Goal: Information Seeking & Learning: Learn about a topic

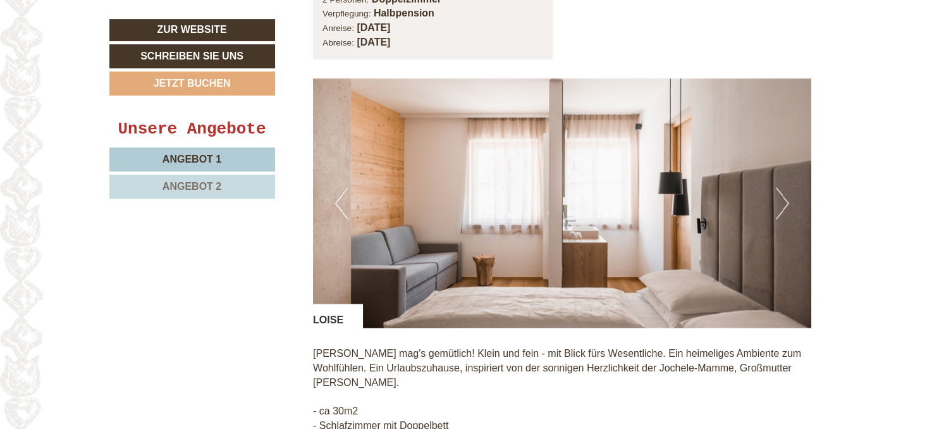
scroll to position [1867, 0]
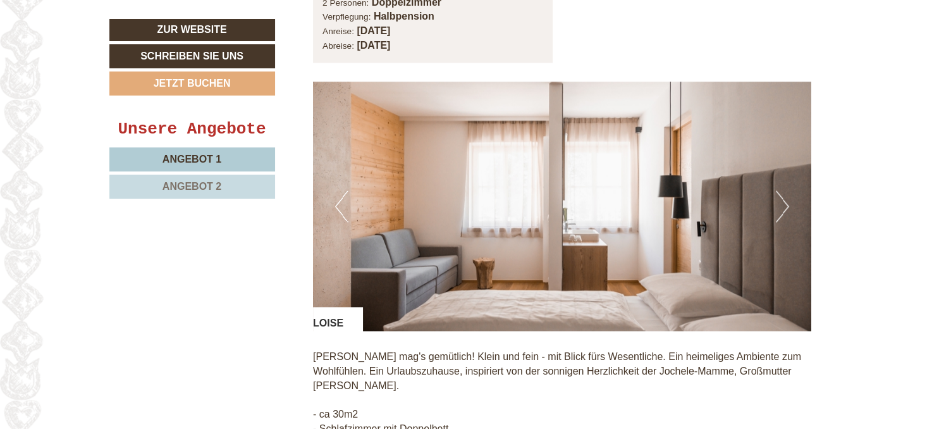
click at [780, 208] on button "Next" at bounding box center [782, 206] width 13 height 32
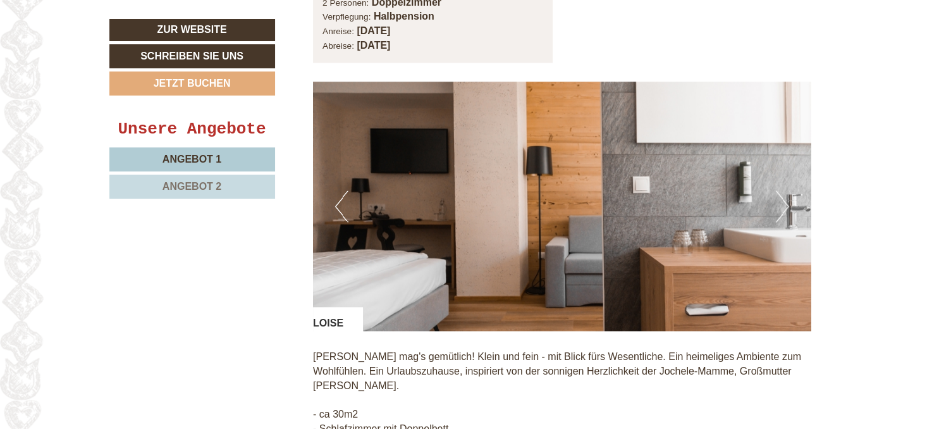
click at [780, 208] on button "Next" at bounding box center [782, 206] width 13 height 32
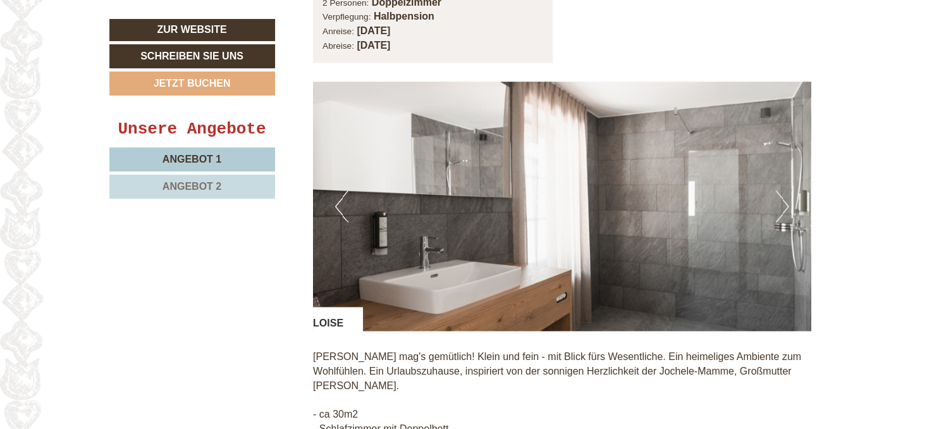
click at [780, 208] on button "Next" at bounding box center [782, 206] width 13 height 32
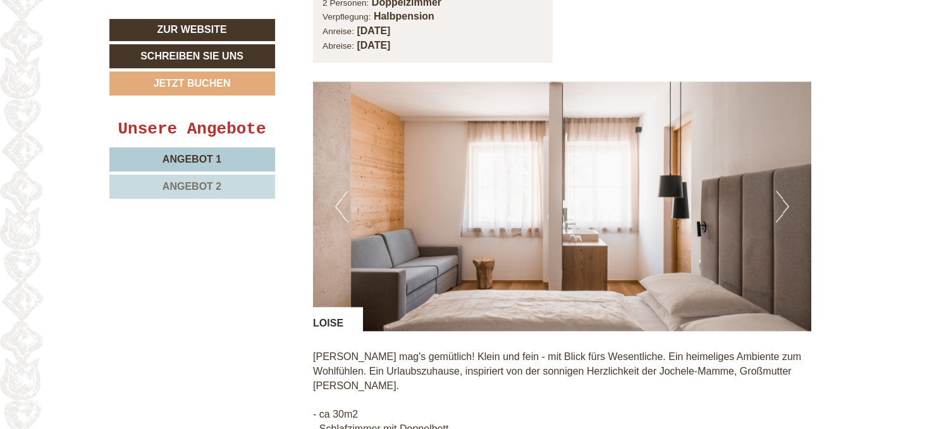
click at [780, 208] on button "Next" at bounding box center [782, 206] width 13 height 32
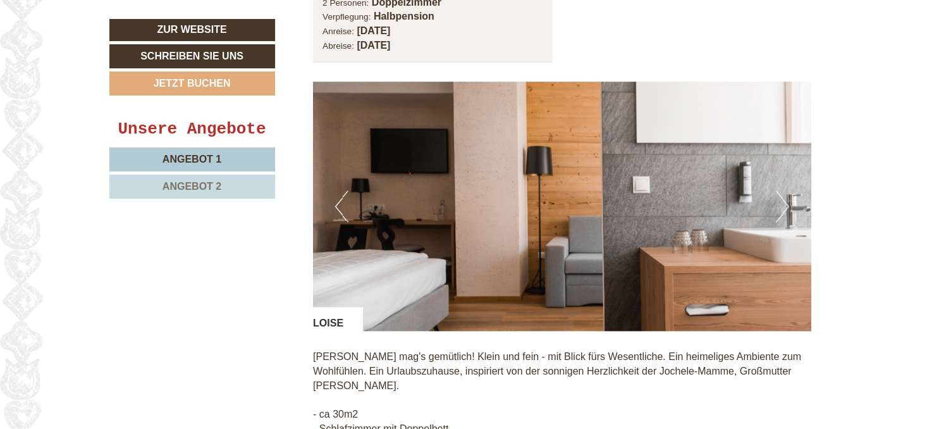
click at [780, 208] on button "Next" at bounding box center [782, 206] width 13 height 32
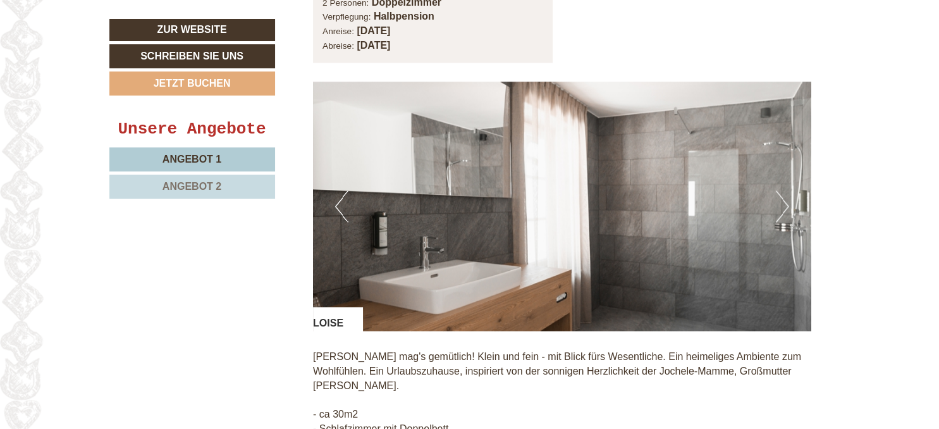
click at [780, 208] on button "Next" at bounding box center [782, 206] width 13 height 32
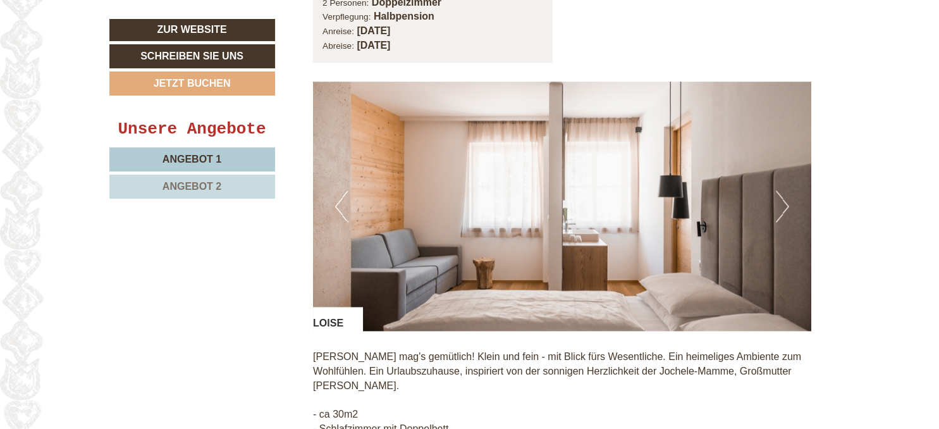
click at [780, 208] on button "Next" at bounding box center [782, 206] width 13 height 32
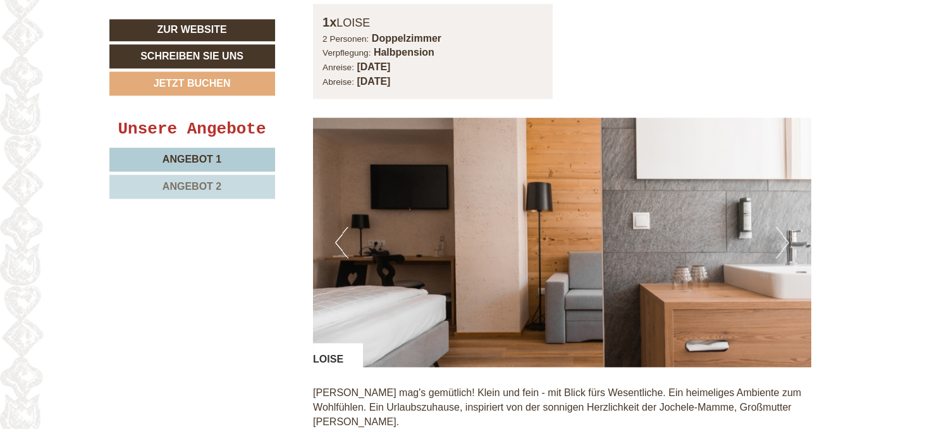
scroll to position [1830, 0]
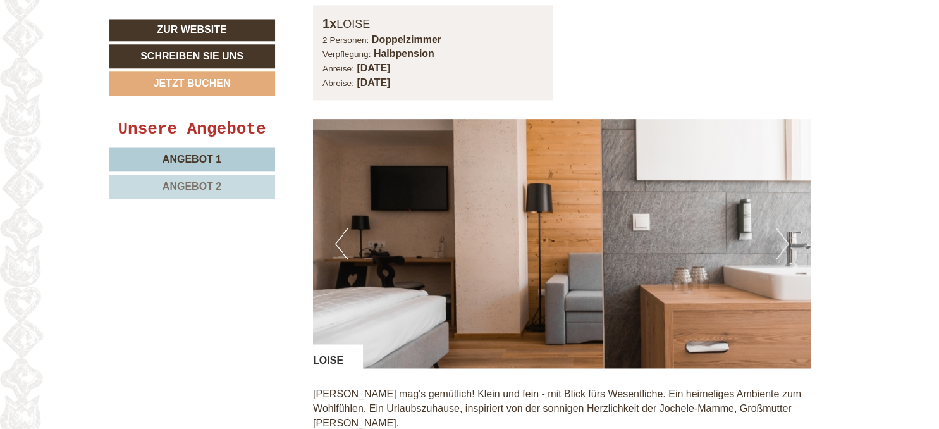
click at [774, 241] on img at bounding box center [562, 243] width 498 height 249
click at [799, 241] on img at bounding box center [562, 243] width 498 height 249
click at [783, 244] on button "Next" at bounding box center [782, 244] width 13 height 32
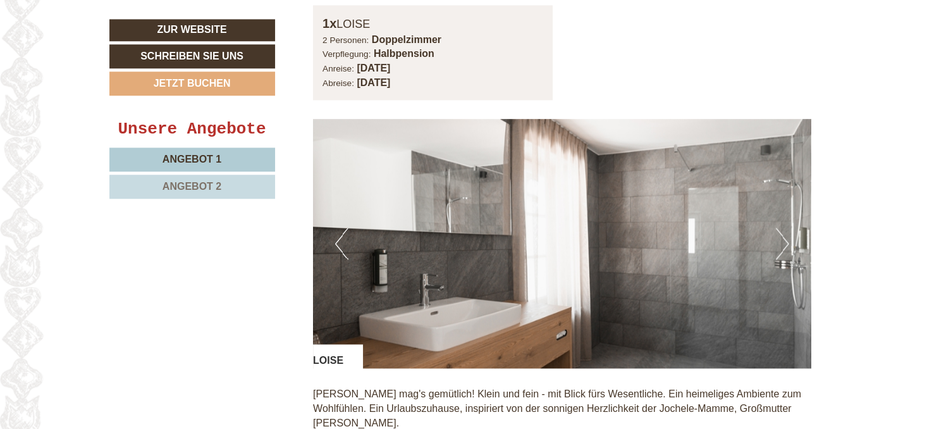
click at [783, 244] on button "Next" at bounding box center [782, 244] width 13 height 32
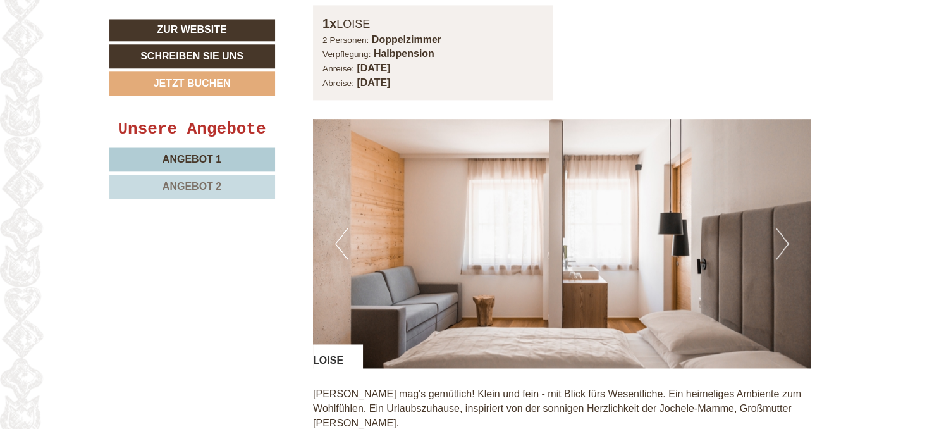
click at [783, 244] on button "Next" at bounding box center [782, 244] width 13 height 32
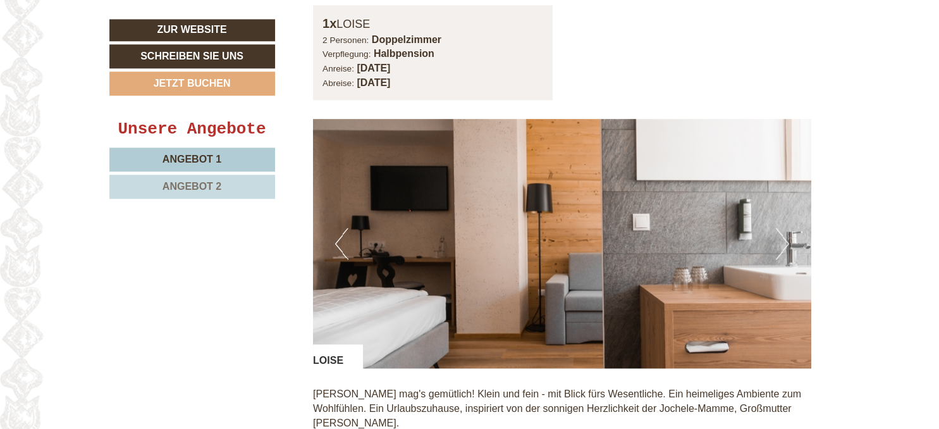
click at [783, 244] on button "Next" at bounding box center [782, 244] width 13 height 32
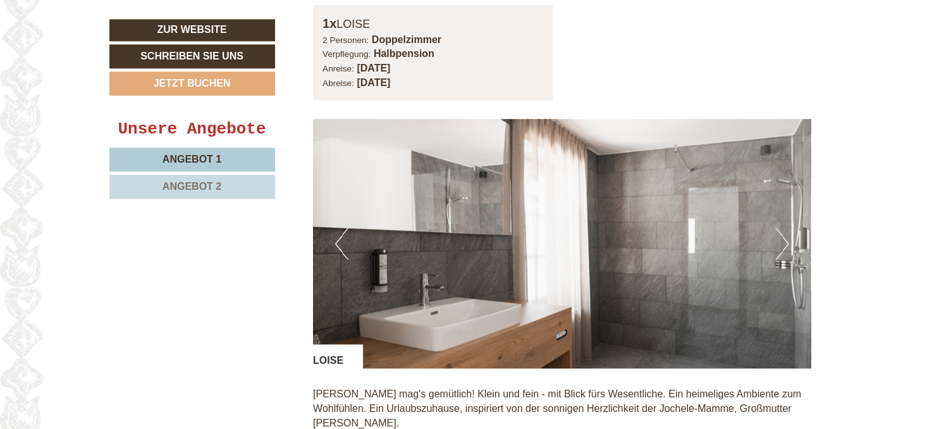
click at [783, 244] on button "Next" at bounding box center [782, 244] width 13 height 32
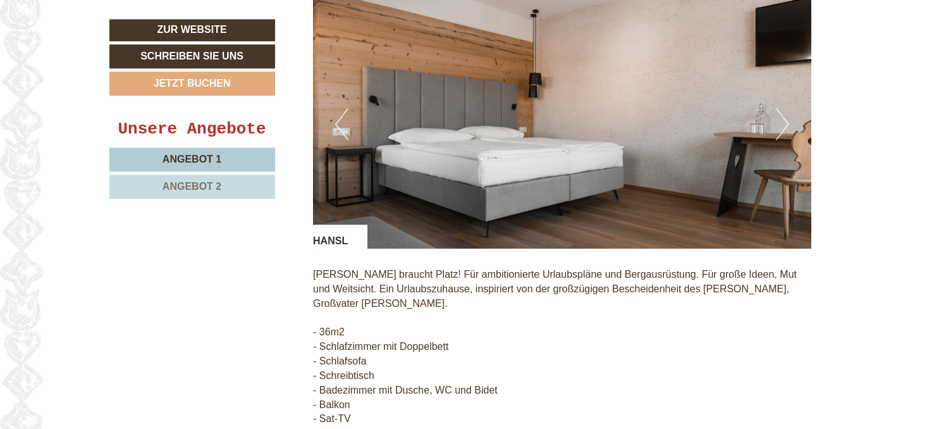
scroll to position [1029, 0]
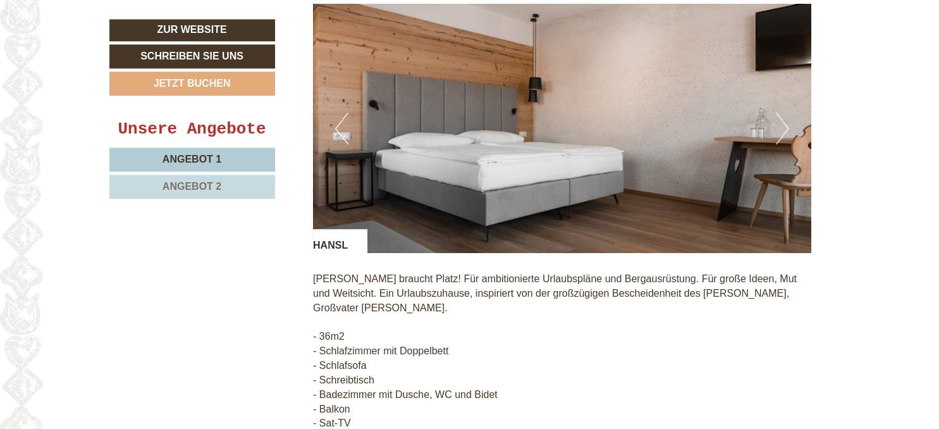
click at [778, 120] on button "Next" at bounding box center [782, 129] width 13 height 32
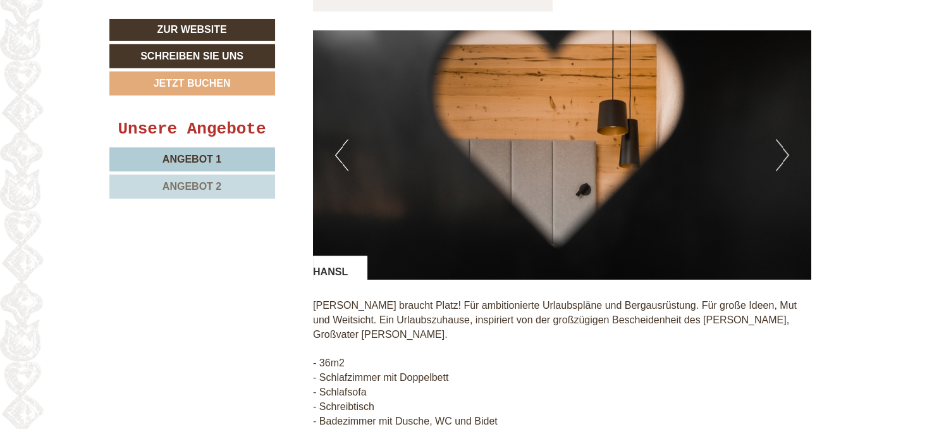
scroll to position [1000, 0]
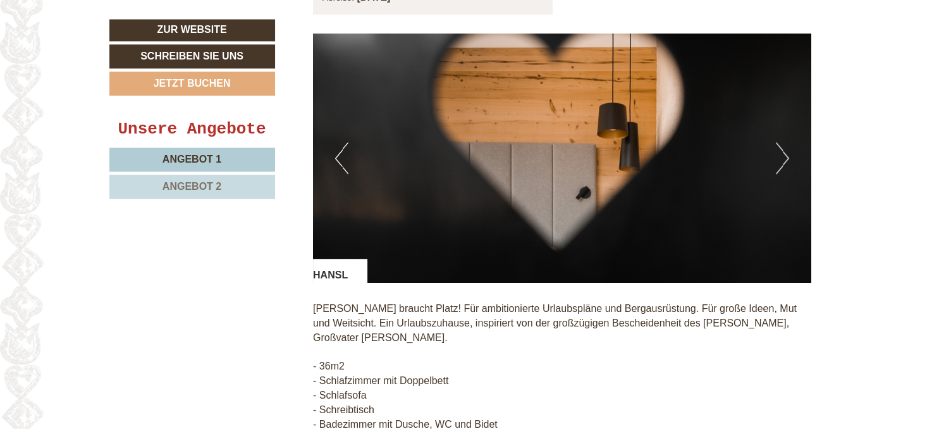
click at [787, 166] on button "Next" at bounding box center [782, 158] width 13 height 32
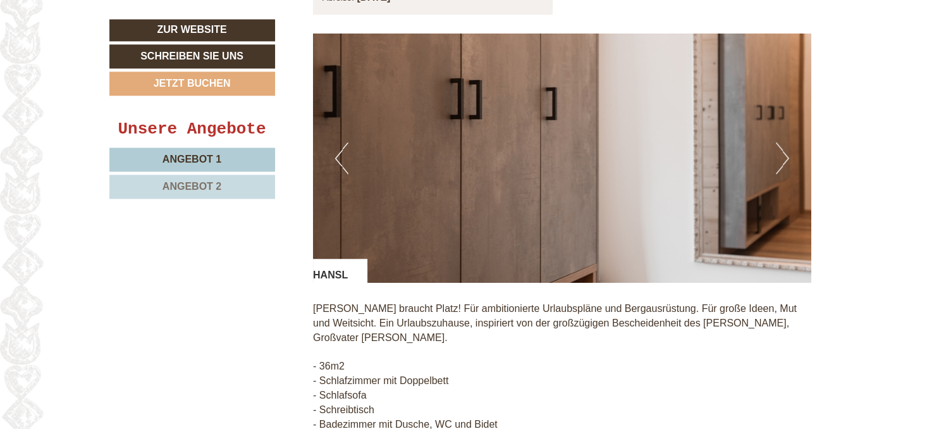
click at [787, 166] on button "Next" at bounding box center [782, 158] width 13 height 32
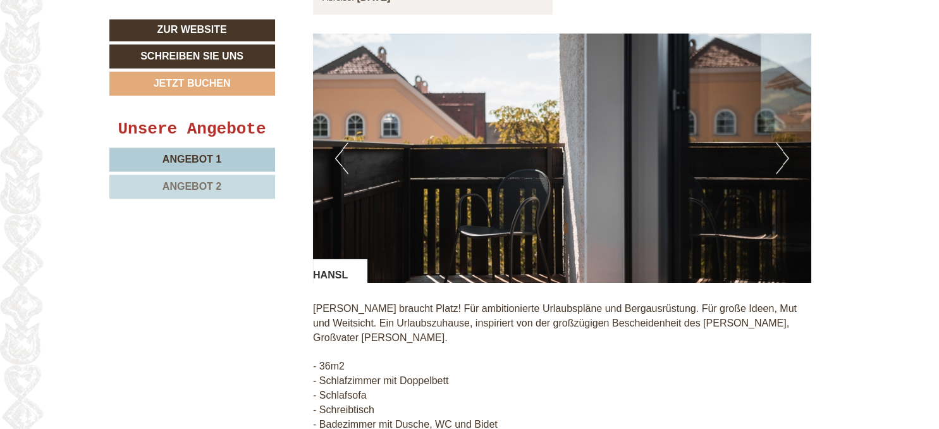
click at [787, 166] on button "Next" at bounding box center [782, 158] width 13 height 32
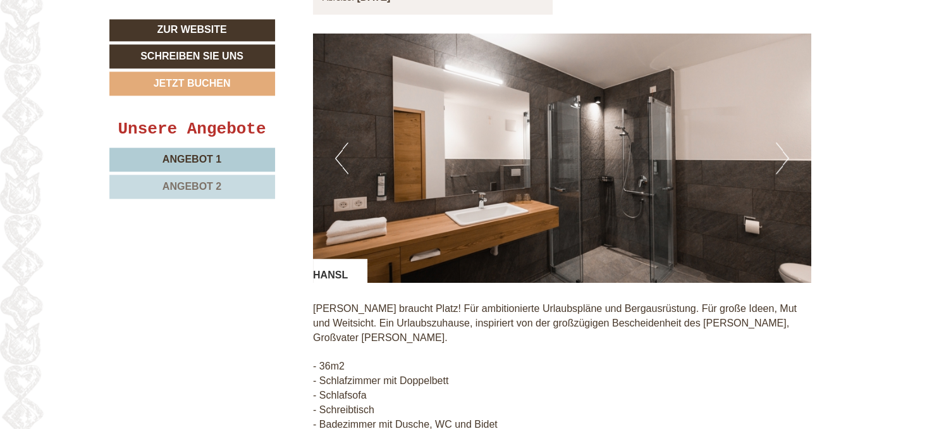
click at [787, 166] on button "Next" at bounding box center [782, 158] width 13 height 32
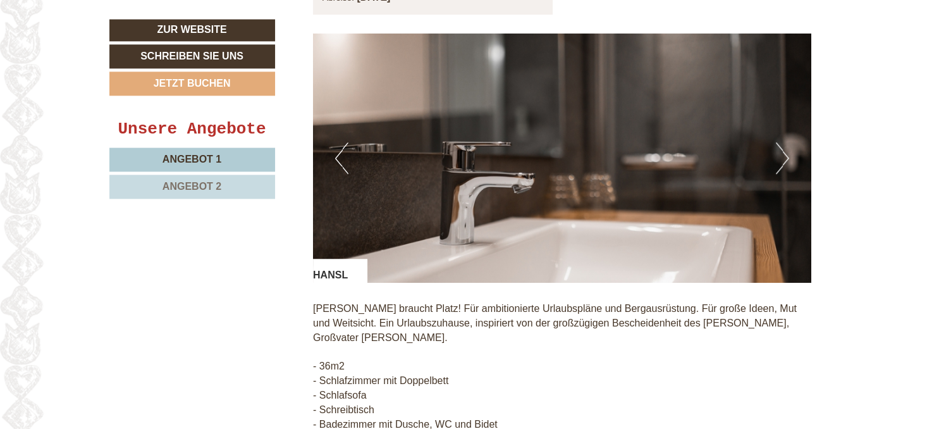
click at [787, 166] on button "Next" at bounding box center [782, 158] width 13 height 32
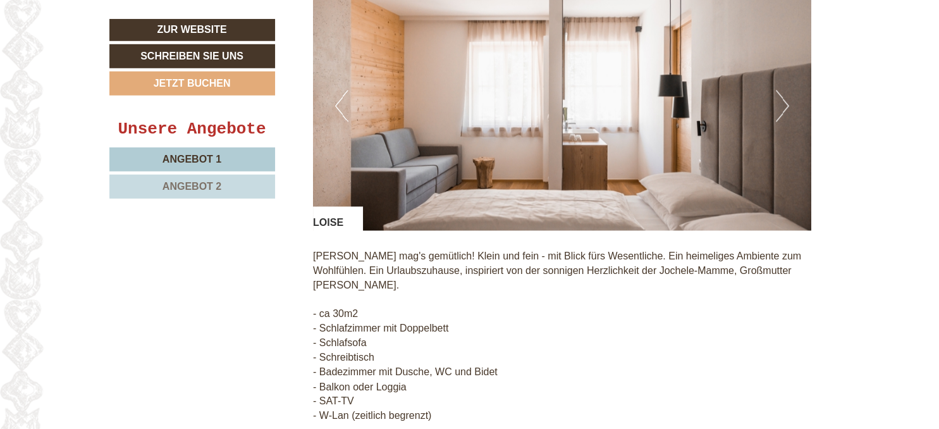
scroll to position [1968, 0]
drag, startPoint x: 323, startPoint y: 366, endPoint x: 419, endPoint y: 369, distance: 96.2
click at [419, 369] on p "[PERSON_NAME] mag's gemütlich! Klein und fein - mit Blick fürs Wesentliche. Ein…" at bounding box center [562, 335] width 498 height 173
click at [501, 294] on p "[PERSON_NAME] mag's gemütlich! Klein und fein - mit Blick fürs Wesentliche. Ein…" at bounding box center [562, 335] width 498 height 173
click at [797, 118] on img at bounding box center [562, 104] width 498 height 249
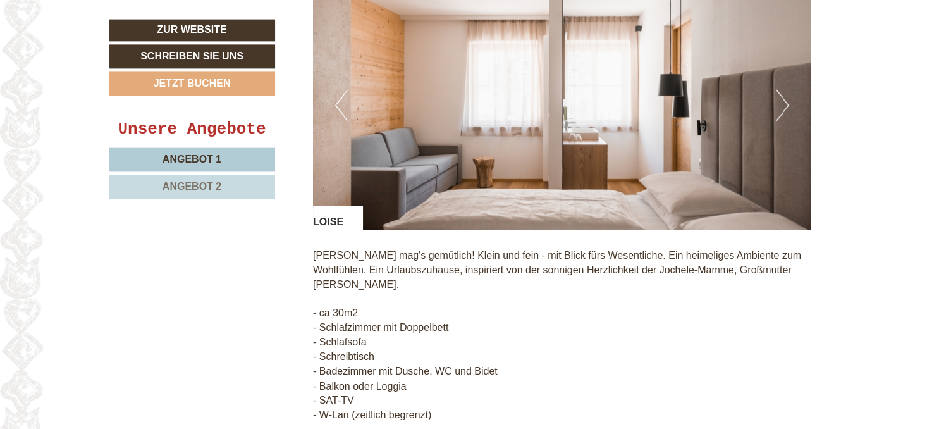
click at [783, 106] on button "Next" at bounding box center [782, 105] width 13 height 32
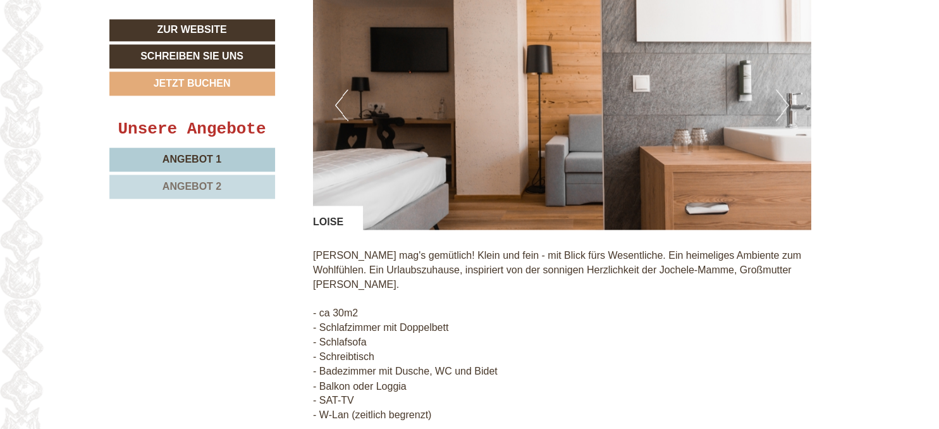
click at [783, 106] on button "Next" at bounding box center [782, 105] width 13 height 32
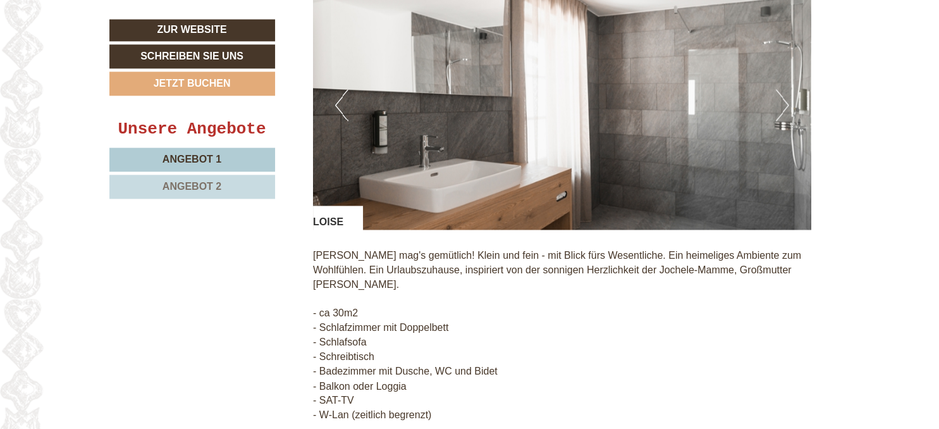
click at [783, 106] on button "Next" at bounding box center [782, 105] width 13 height 32
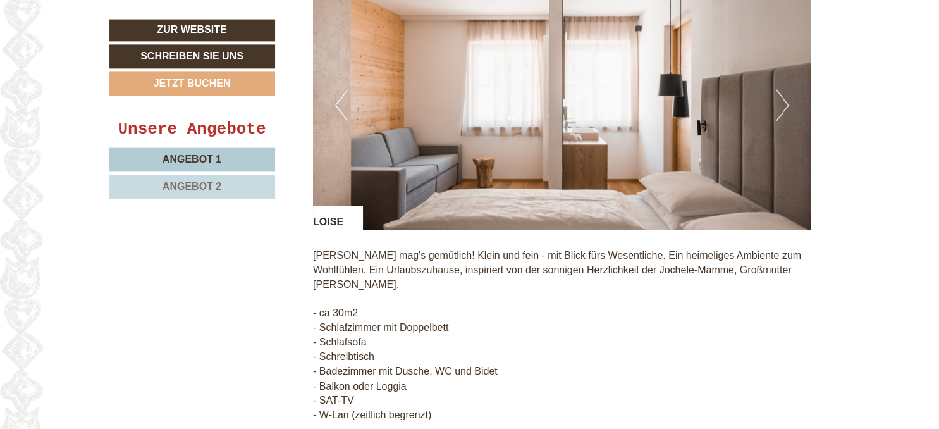
click at [783, 106] on button "Next" at bounding box center [782, 105] width 13 height 32
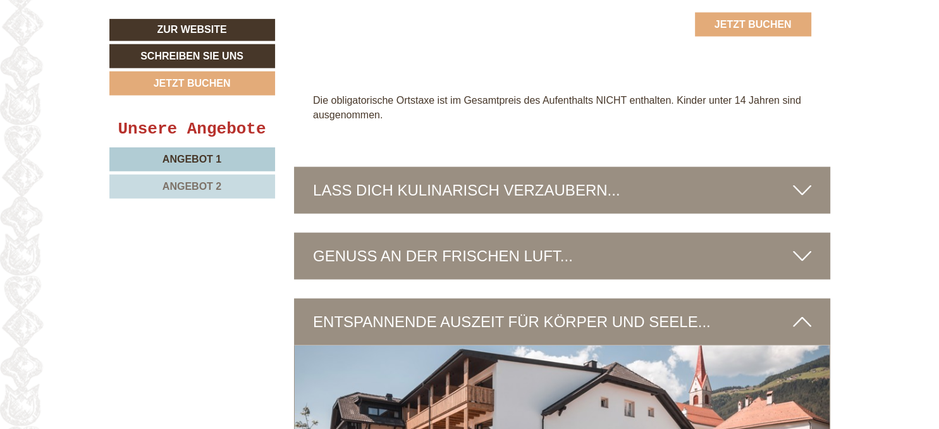
scroll to position [2599, 0]
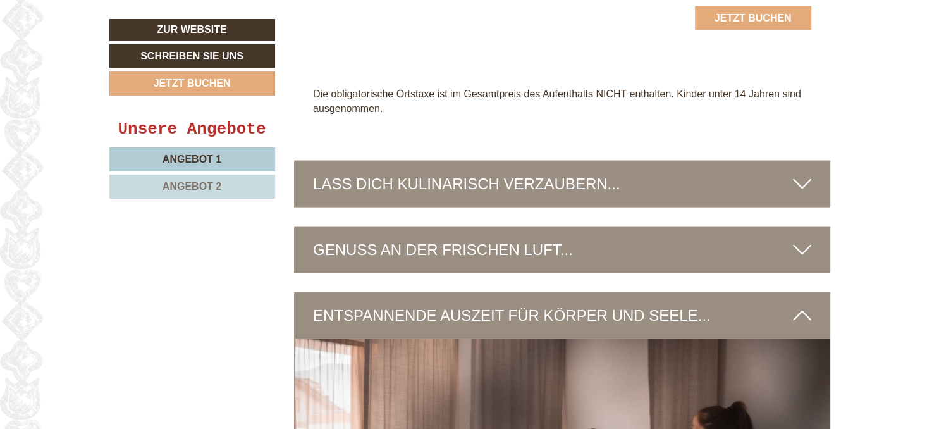
click at [552, 161] on div "LASS DICH KULINARISCH VERZAUBERN..." at bounding box center [562, 184] width 536 height 47
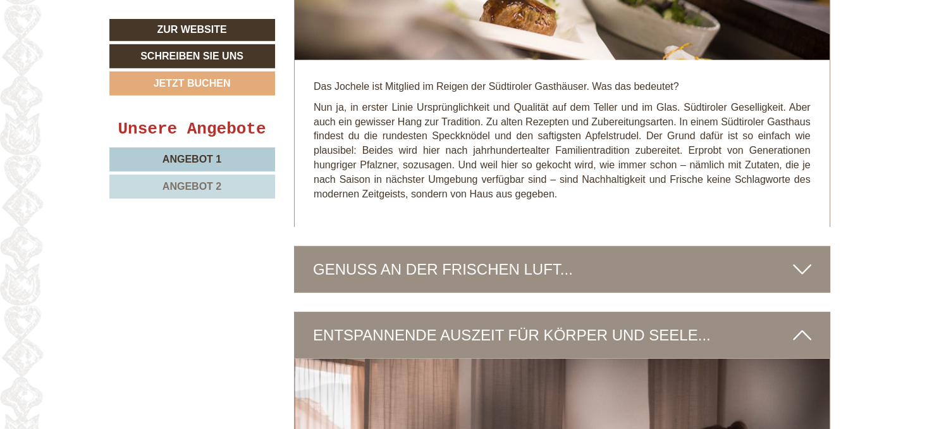
scroll to position [3015, 0]
